Goal: Information Seeking & Learning: Check status

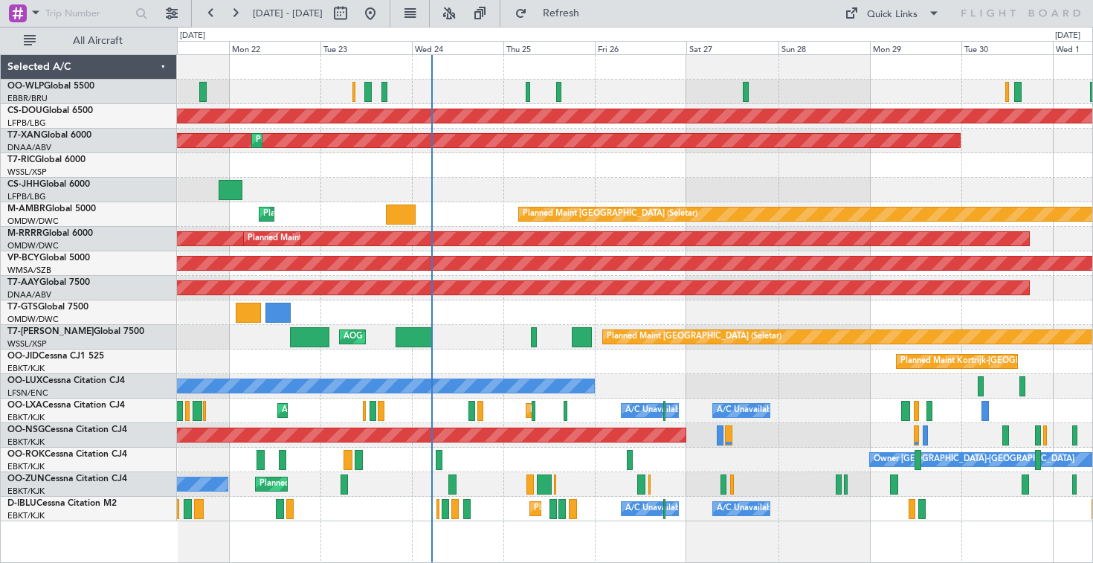
click at [564, 201] on div "Owner" at bounding box center [634, 190] width 915 height 25
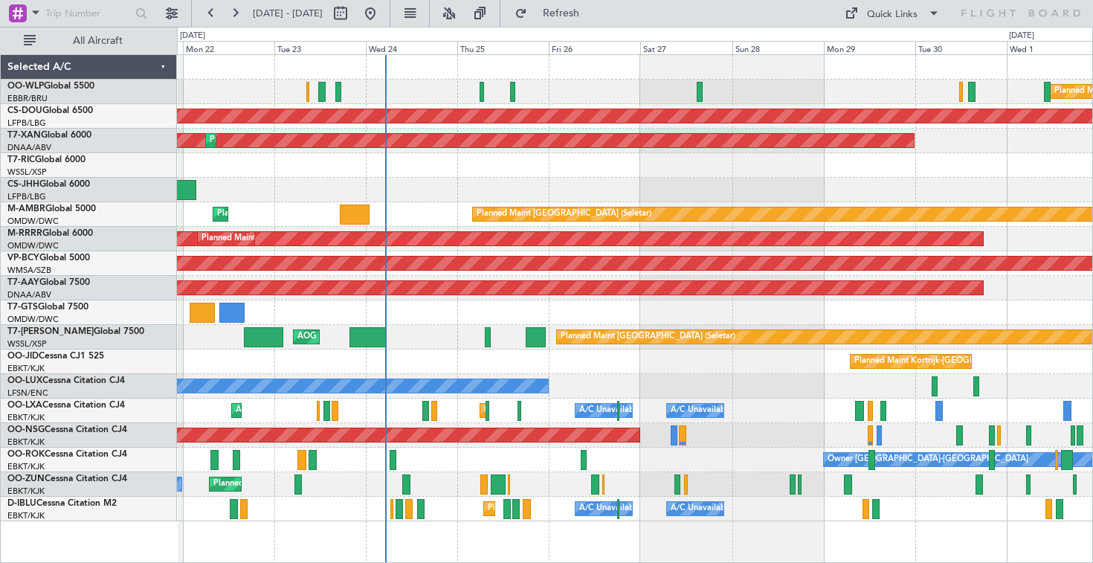
click at [567, 170] on div at bounding box center [634, 165] width 915 height 25
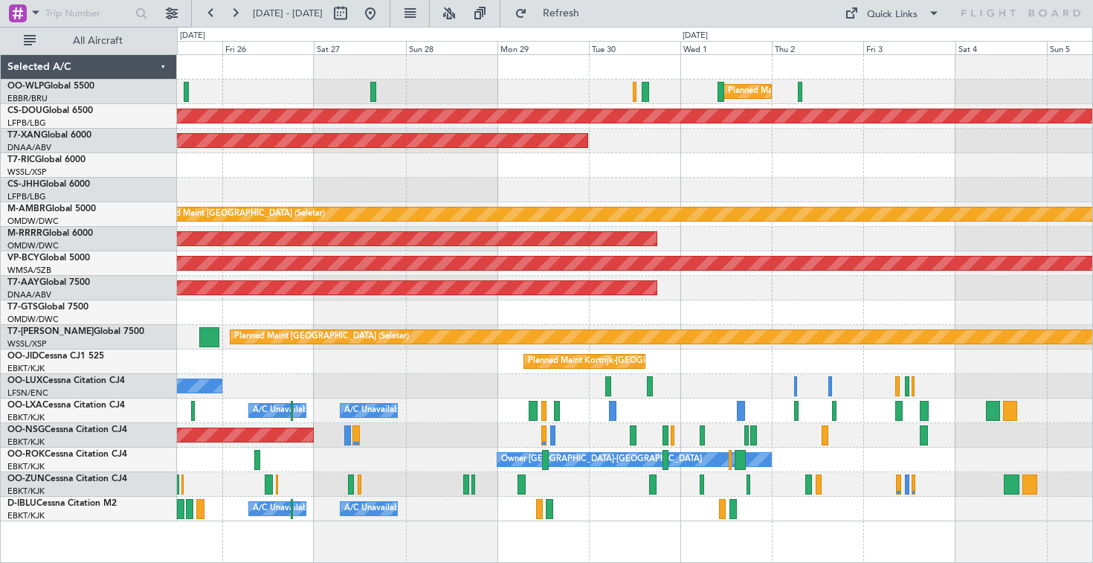
click at [248, 197] on div at bounding box center [634, 190] width 915 height 25
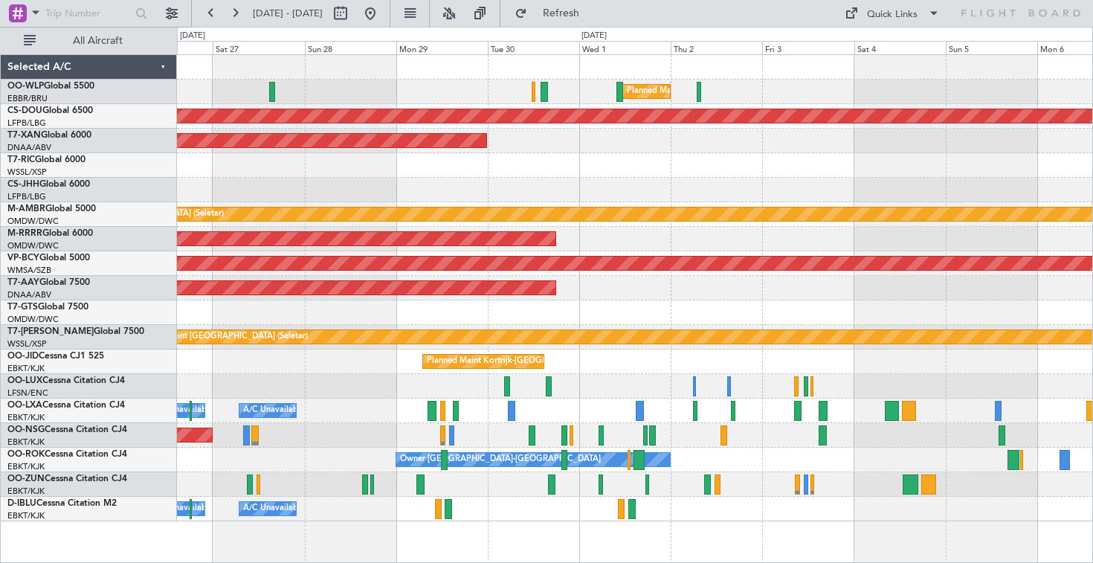
click at [505, 179] on div at bounding box center [634, 190] width 915 height 25
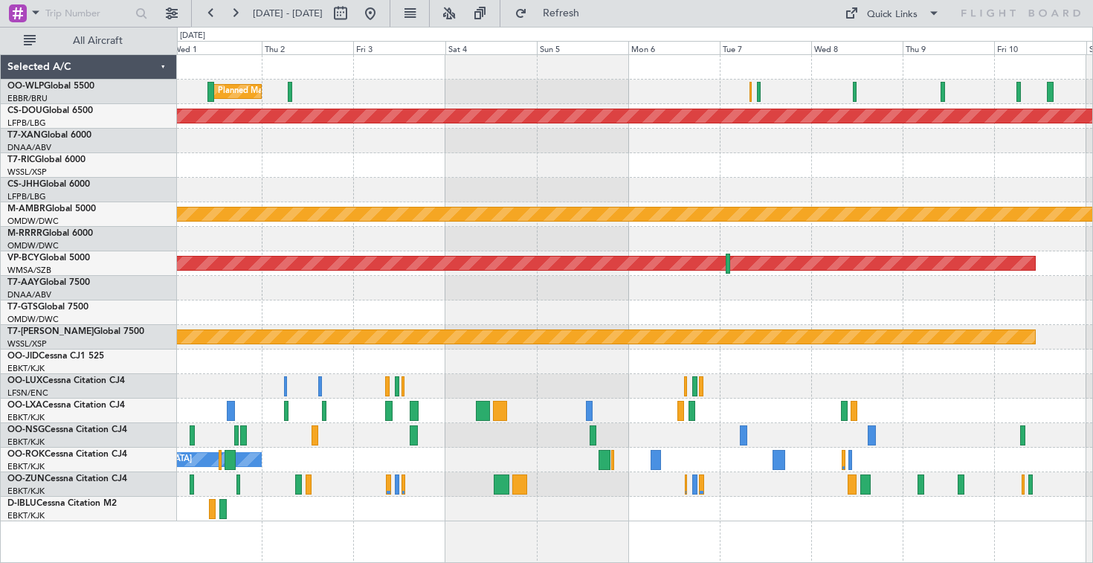
click at [343, 161] on div "Planned Maint Milan (Linate) Planned Maint [GEOGRAPHIC_DATA] ([GEOGRAPHIC_DATA]…" at bounding box center [634, 288] width 915 height 466
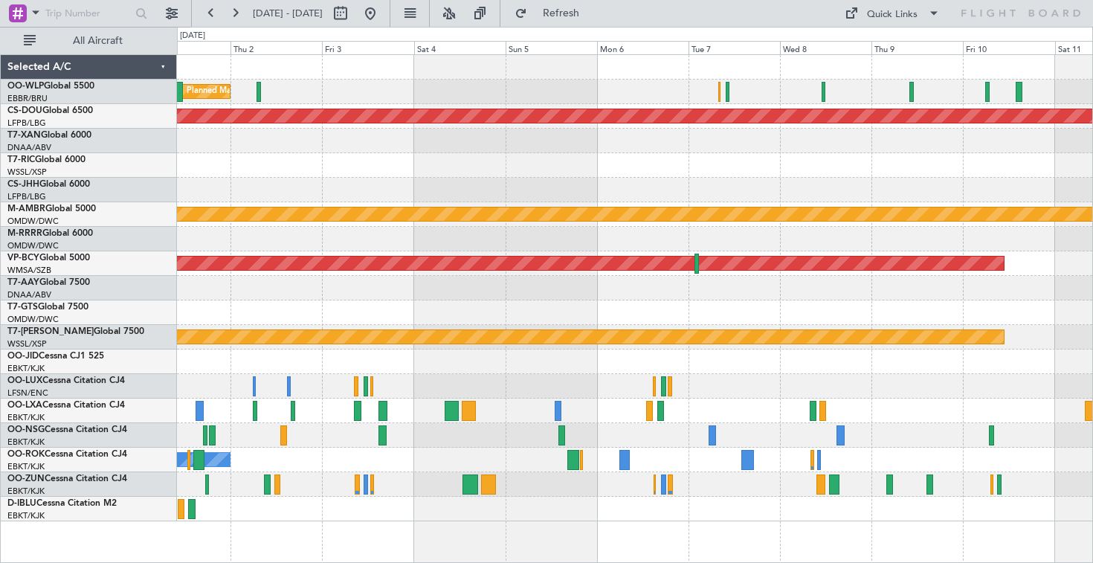
click at [257, 190] on div "Planned Maint Milan (Linate) Planned Maint [GEOGRAPHIC_DATA] ([GEOGRAPHIC_DATA]…" at bounding box center [634, 288] width 915 height 466
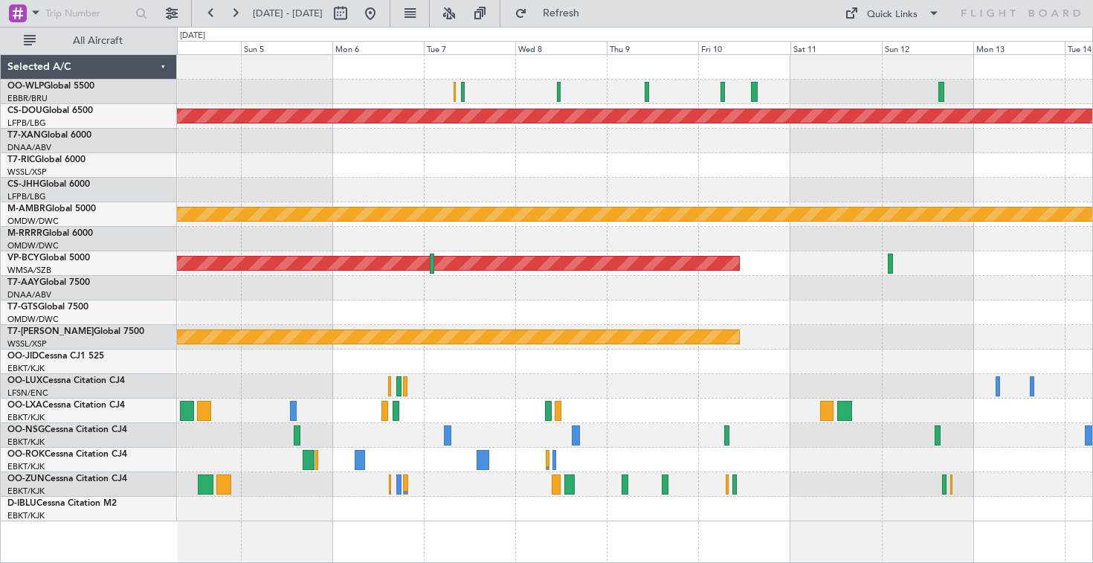
click at [224, 196] on div at bounding box center [634, 190] width 915 height 25
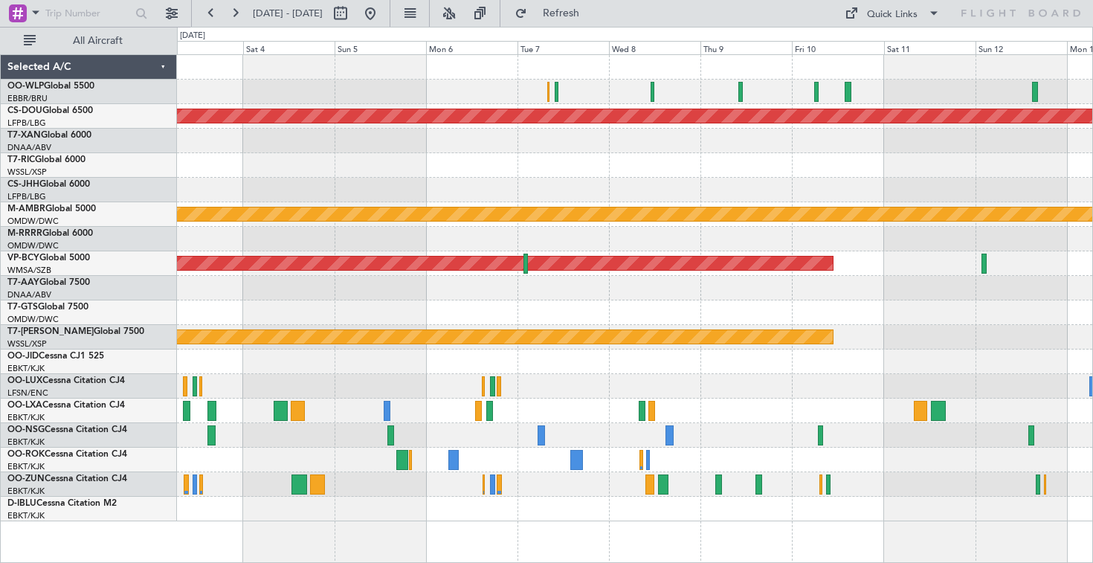
click at [594, 190] on div "Planned Maint Milan (Linate) Planned Maint [GEOGRAPHIC_DATA] ([GEOGRAPHIC_DATA]…" at bounding box center [634, 288] width 915 height 466
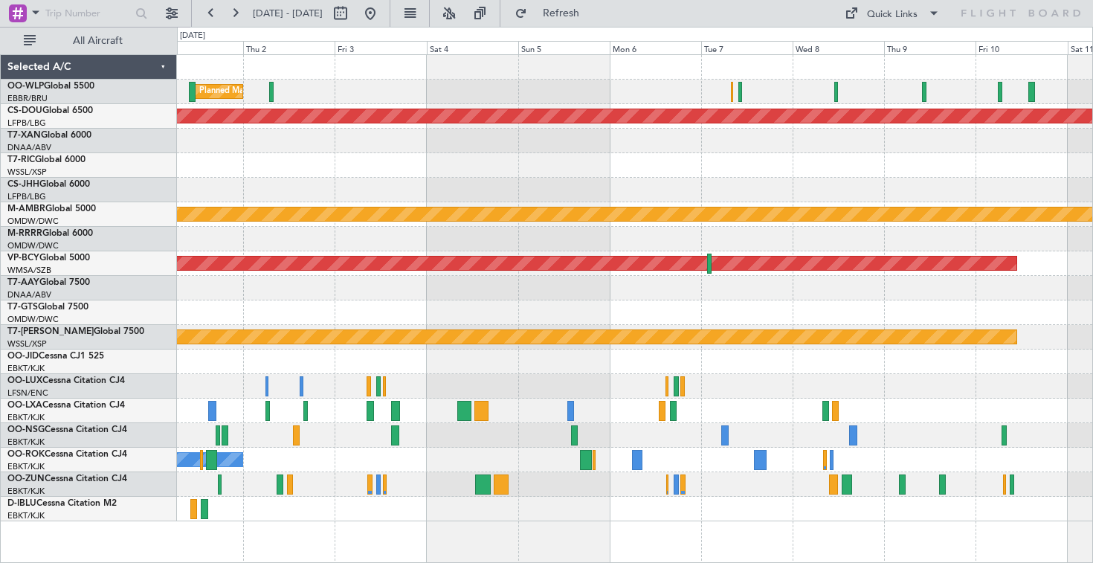
click at [639, 166] on div "Planned Maint Milan (Linate) Planned Maint [GEOGRAPHIC_DATA] ([GEOGRAPHIC_DATA]…" at bounding box center [634, 288] width 915 height 466
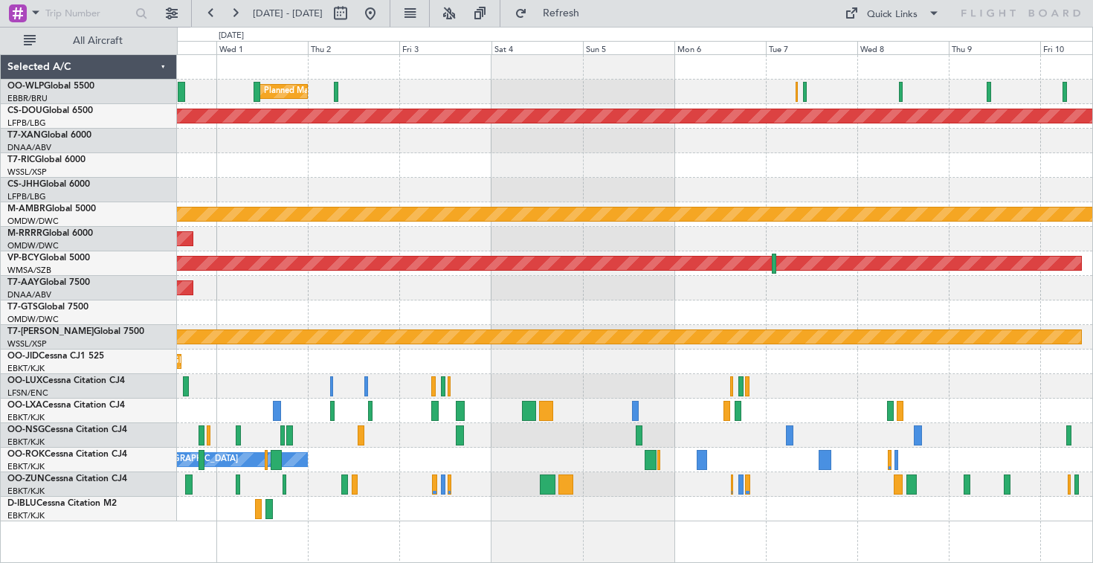
click at [636, 172] on div at bounding box center [634, 165] width 915 height 25
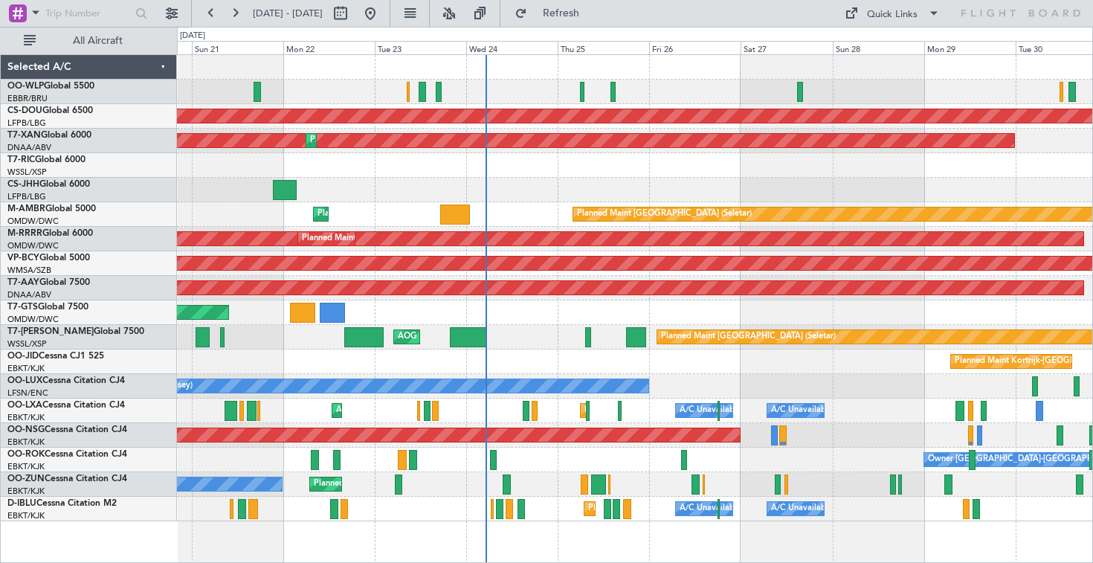
click at [700, 187] on div "Owner Planned Maint [GEOGRAPHIC_DATA] ([GEOGRAPHIC_DATA])" at bounding box center [634, 190] width 915 height 25
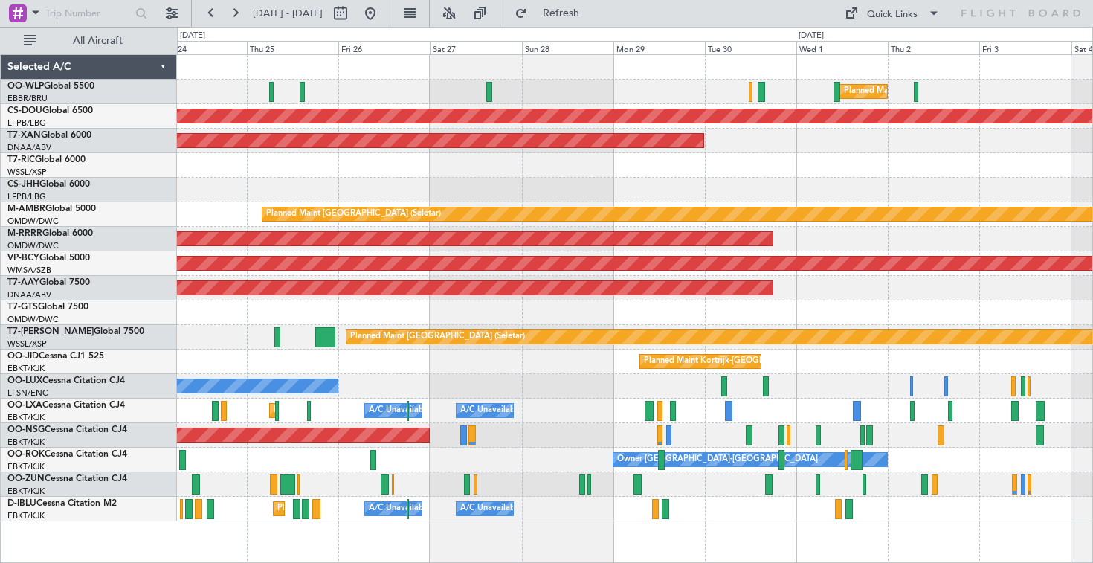
click at [476, 199] on div at bounding box center [634, 190] width 915 height 25
click at [396, 192] on div "Planned Maint Milan (Linate) Planned Maint [GEOGRAPHIC_DATA] ([GEOGRAPHIC_DATA]…" at bounding box center [634, 288] width 915 height 466
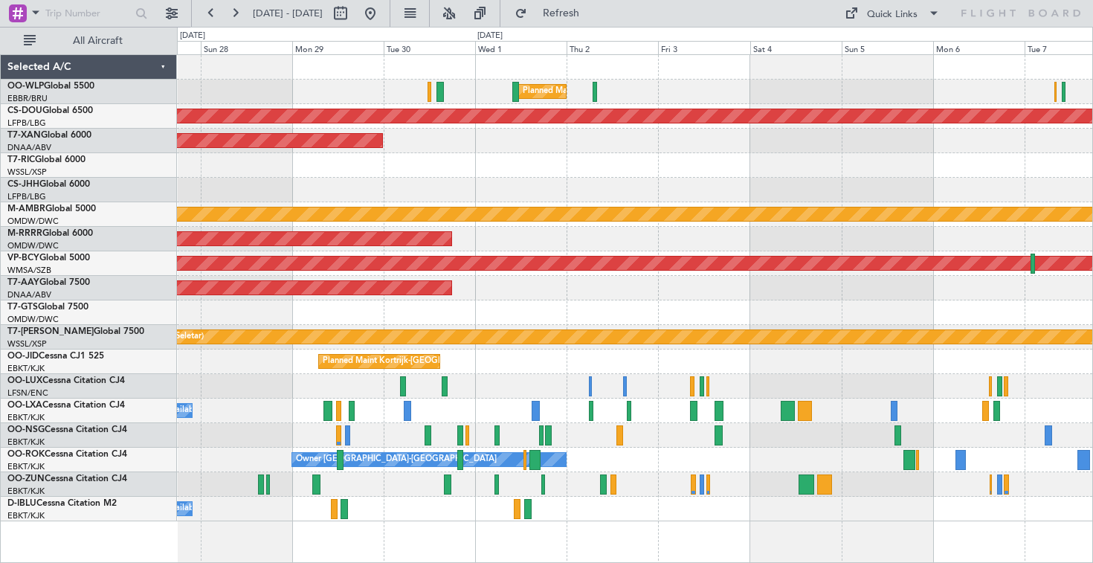
click at [355, 165] on div "Planned Maint Milan (Linate) Planned Maint [GEOGRAPHIC_DATA] ([GEOGRAPHIC_DATA]…" at bounding box center [634, 288] width 915 height 466
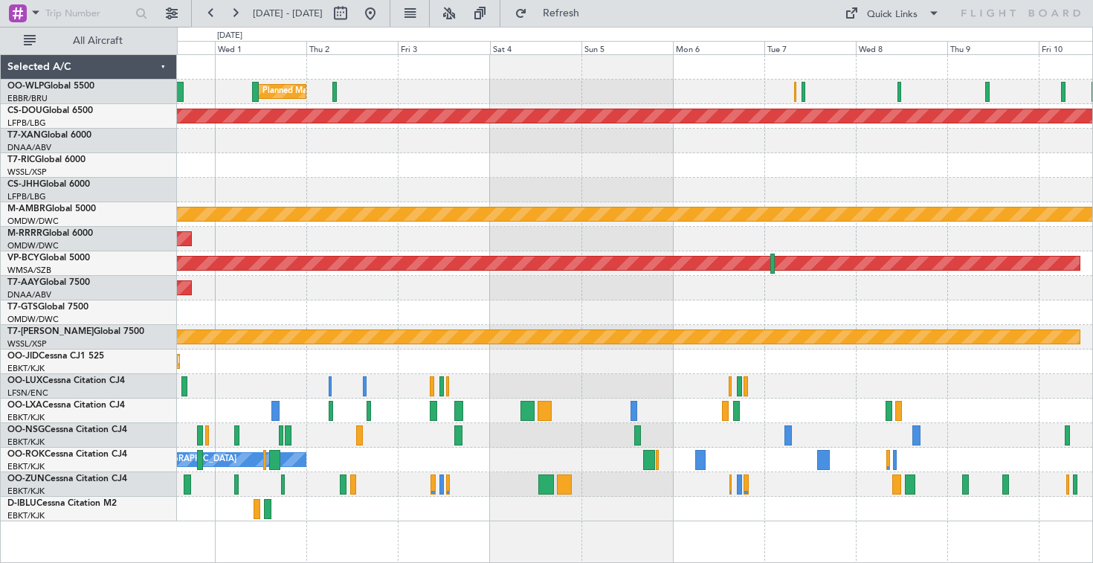
click at [243, 151] on div "Planned Maint Milan (Linate) Planned Maint [GEOGRAPHIC_DATA] ([GEOGRAPHIC_DATA]…" at bounding box center [634, 288] width 915 height 466
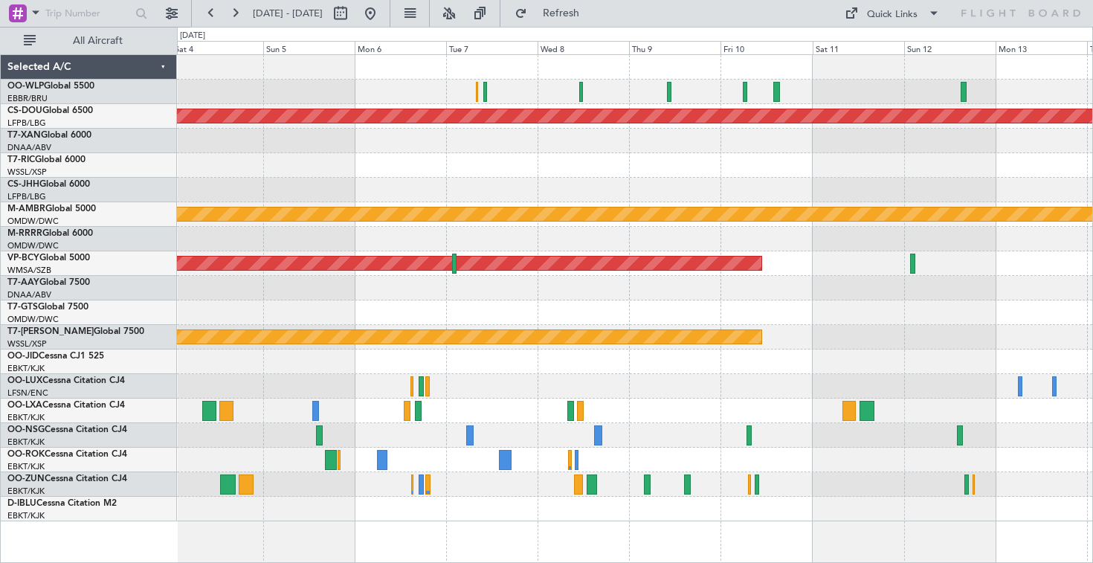
click at [538, 162] on div "Planned Maint Milan (Linate) Planned Maint [GEOGRAPHIC_DATA] ([GEOGRAPHIC_DATA]…" at bounding box center [634, 288] width 915 height 466
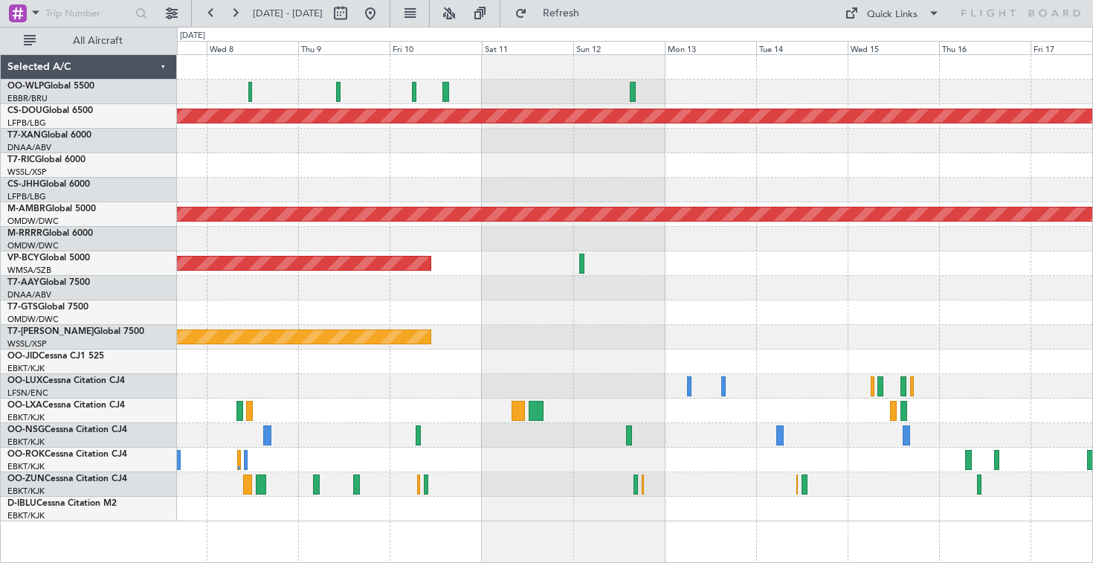
click at [651, 203] on div "Planned Maint London ([GEOGRAPHIC_DATA]) Planned Maint [GEOGRAPHIC_DATA] (Selet…" at bounding box center [634, 288] width 915 height 466
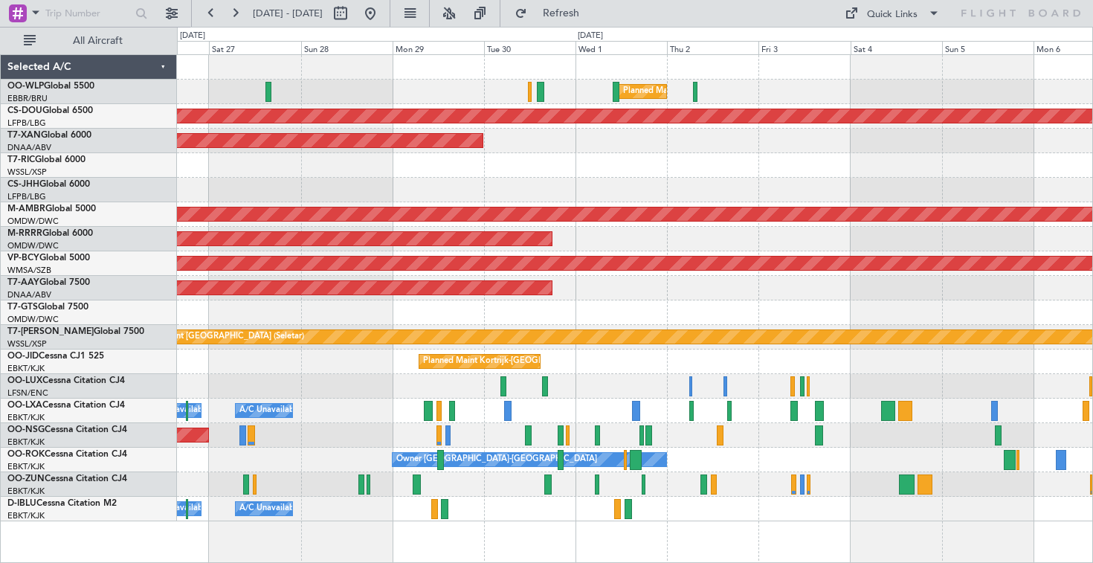
click at [825, 189] on div "Planned Maint Milan (Linate) Planned Maint [GEOGRAPHIC_DATA] ([GEOGRAPHIC_DATA]…" at bounding box center [634, 288] width 915 height 466
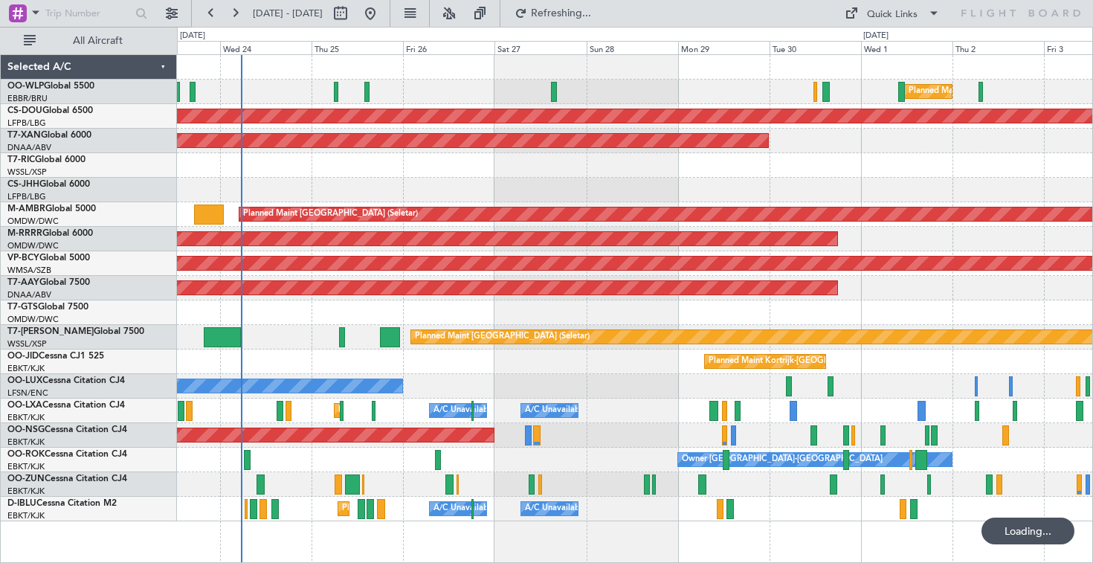
click at [429, 184] on div at bounding box center [634, 190] width 915 height 25
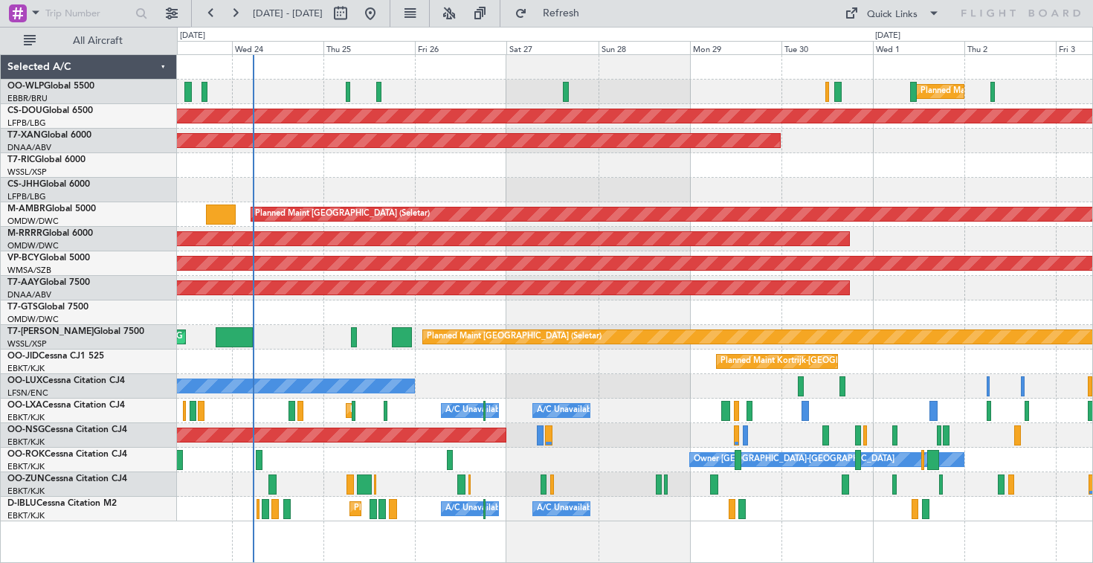
click at [530, 192] on div at bounding box center [634, 190] width 915 height 25
